Goal: Check status: Check status

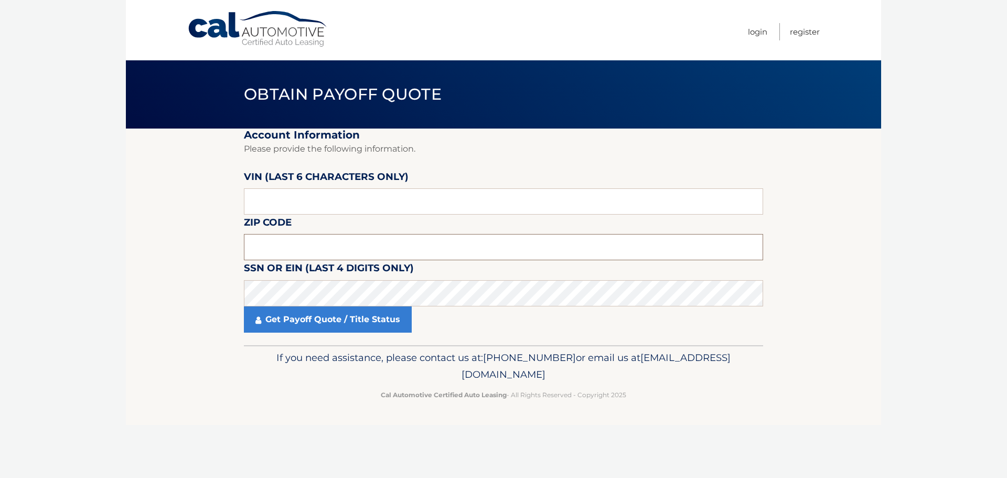
click at [293, 247] on input "text" at bounding box center [503, 247] width 519 height 26
type input "08822"
click at [276, 200] on input "text" at bounding box center [503, 201] width 519 height 26
drag, startPoint x: 276, startPoint y: 200, endPoint x: 244, endPoint y: 203, distance: 32.7
click at [244, 203] on input "text" at bounding box center [503, 201] width 519 height 26
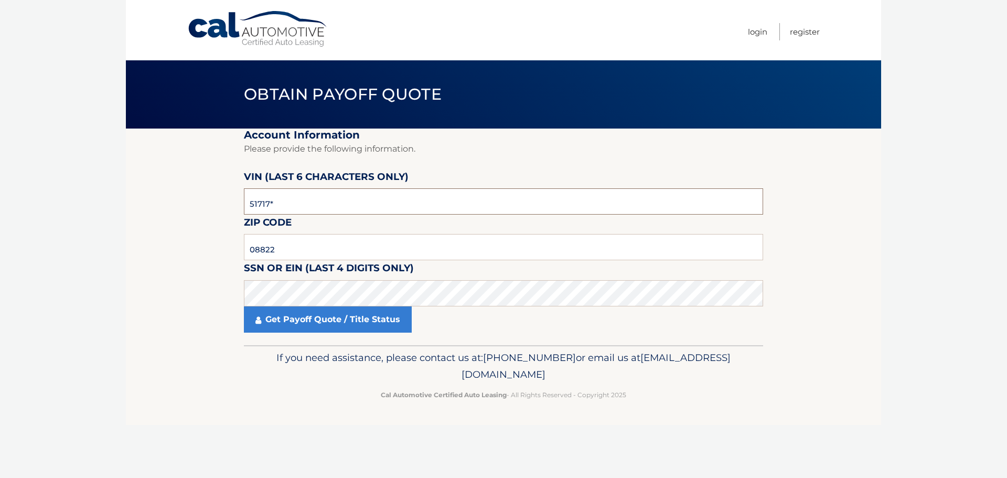
type input "517179"
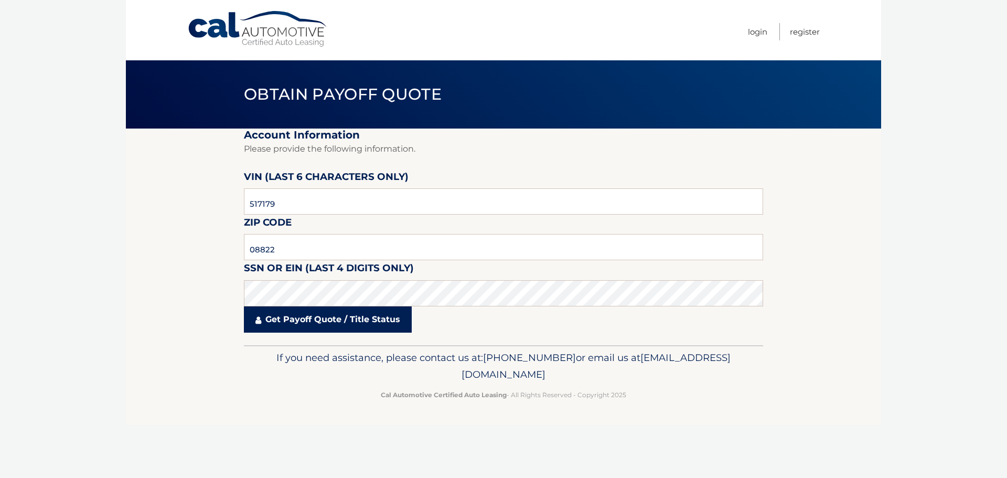
drag, startPoint x: 336, startPoint y: 314, endPoint x: 350, endPoint y: 315, distance: 13.7
click at [336, 314] on link "Get Payoff Quote / Title Status" at bounding box center [328, 319] width 168 height 26
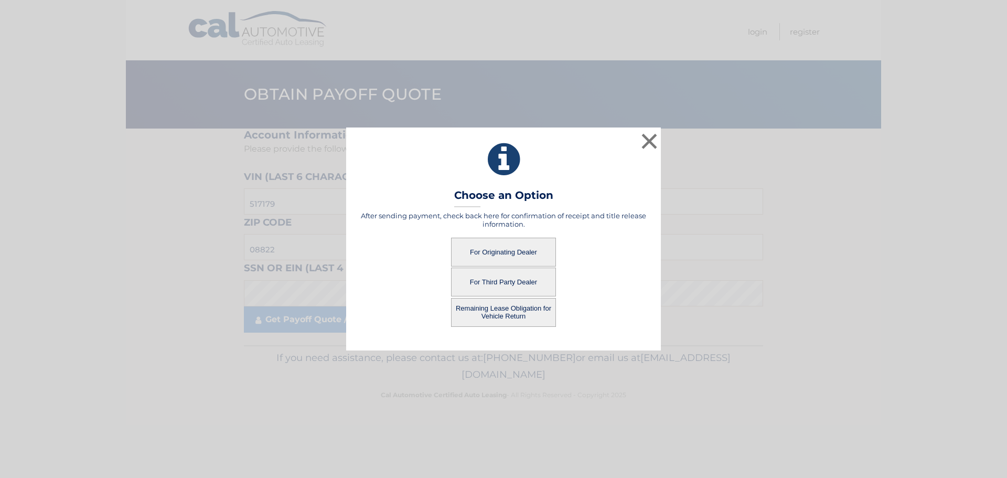
click at [505, 249] on button "For Originating Dealer" at bounding box center [503, 252] width 105 height 29
click at [493, 249] on button "For Originating Dealer" at bounding box center [503, 252] width 105 height 29
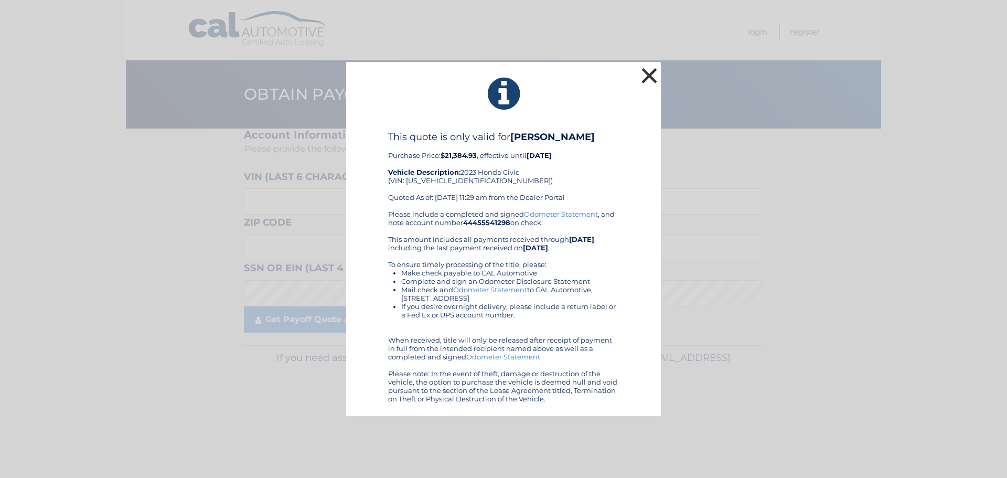
click at [647, 74] on button "×" at bounding box center [649, 75] width 21 height 21
